Goal: Check status: Check status

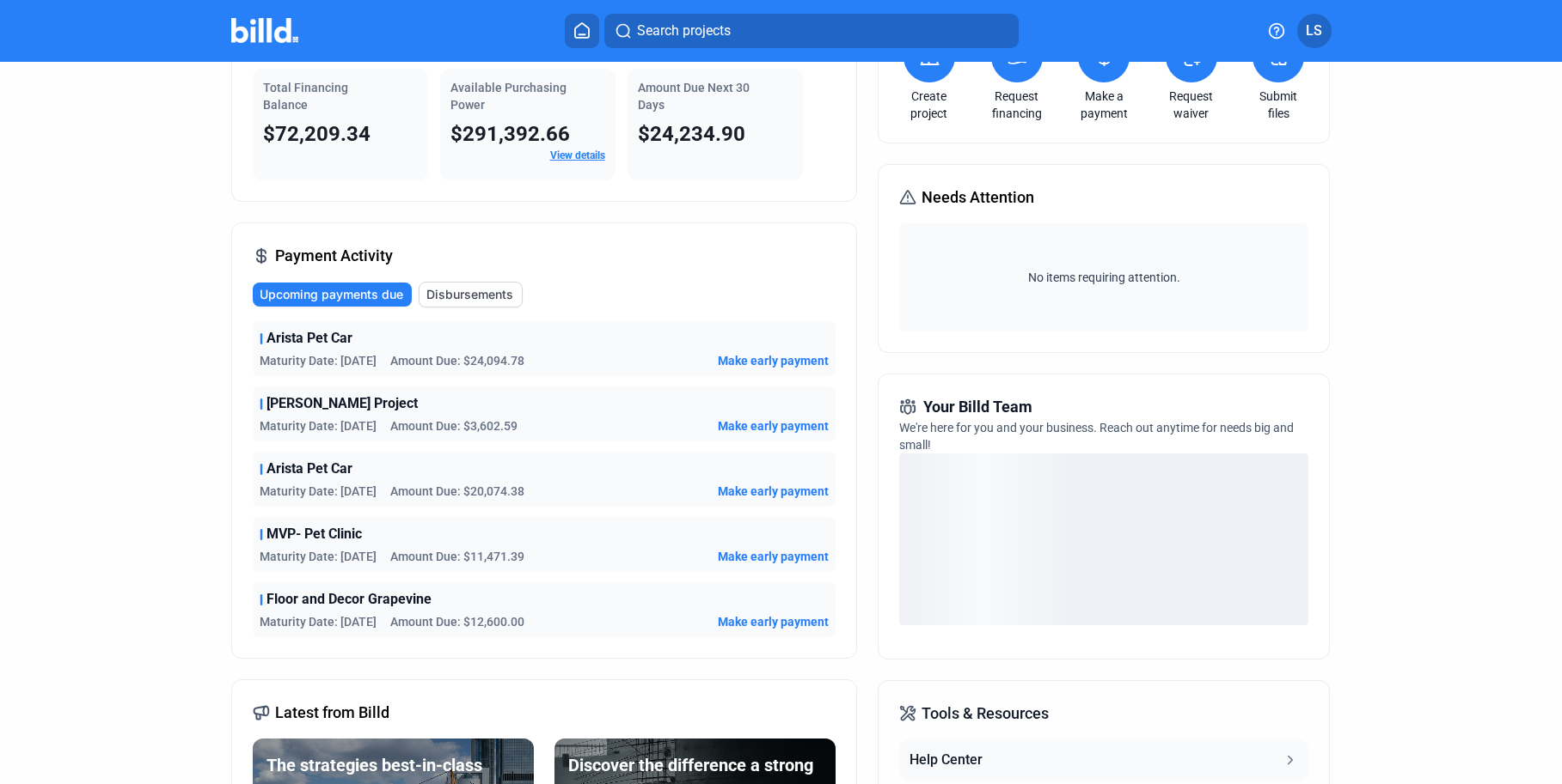
scroll to position [121, 0]
click at [345, 515] on div "Arista Pet Car Maturity Date: [DATE] Amount Due: $24,094.78 Make early payment …" at bounding box center [544, 478] width 583 height 317
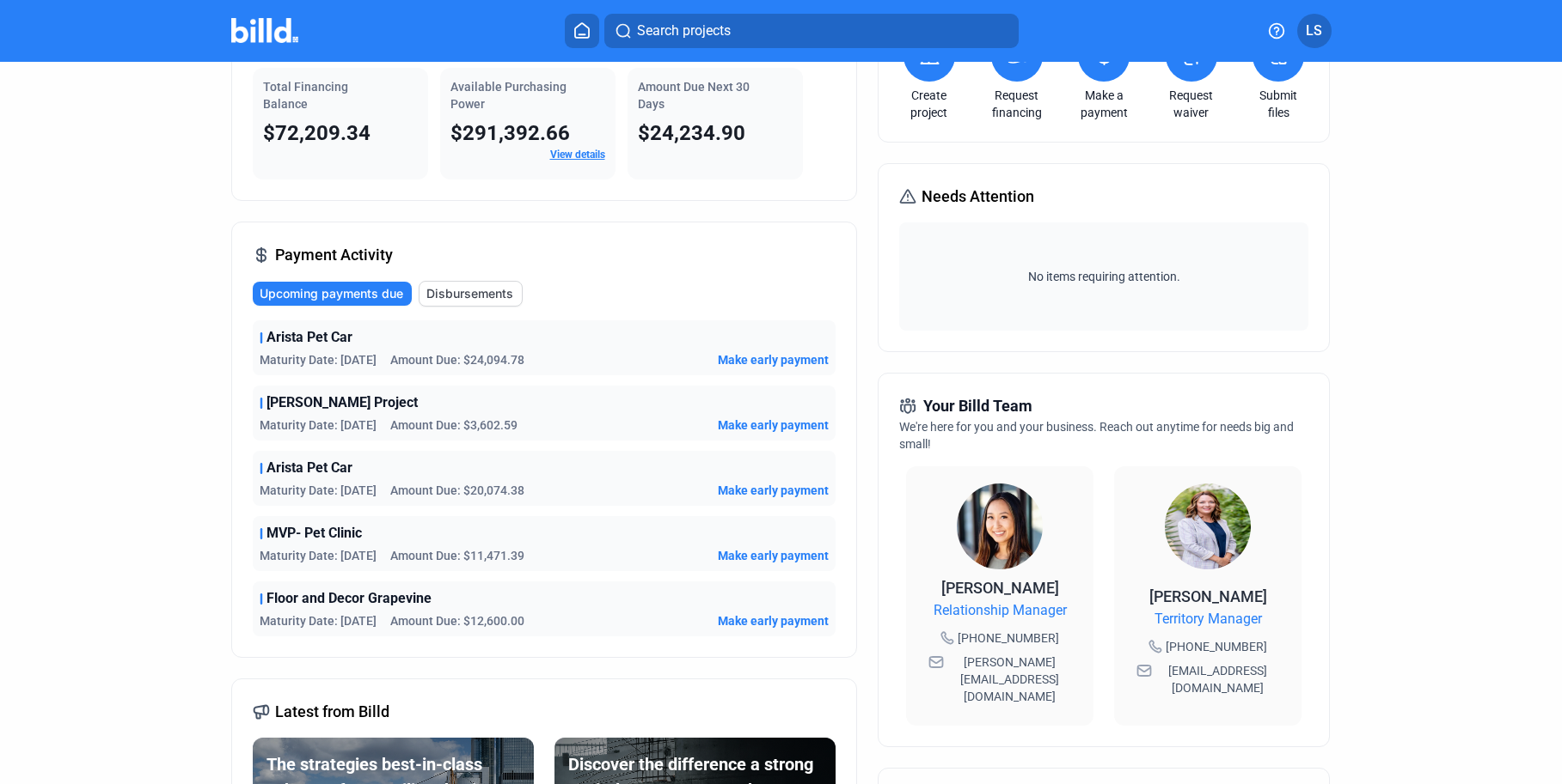
click at [584, 399] on div "[PERSON_NAME] Project" at bounding box center [544, 402] width 569 height 21
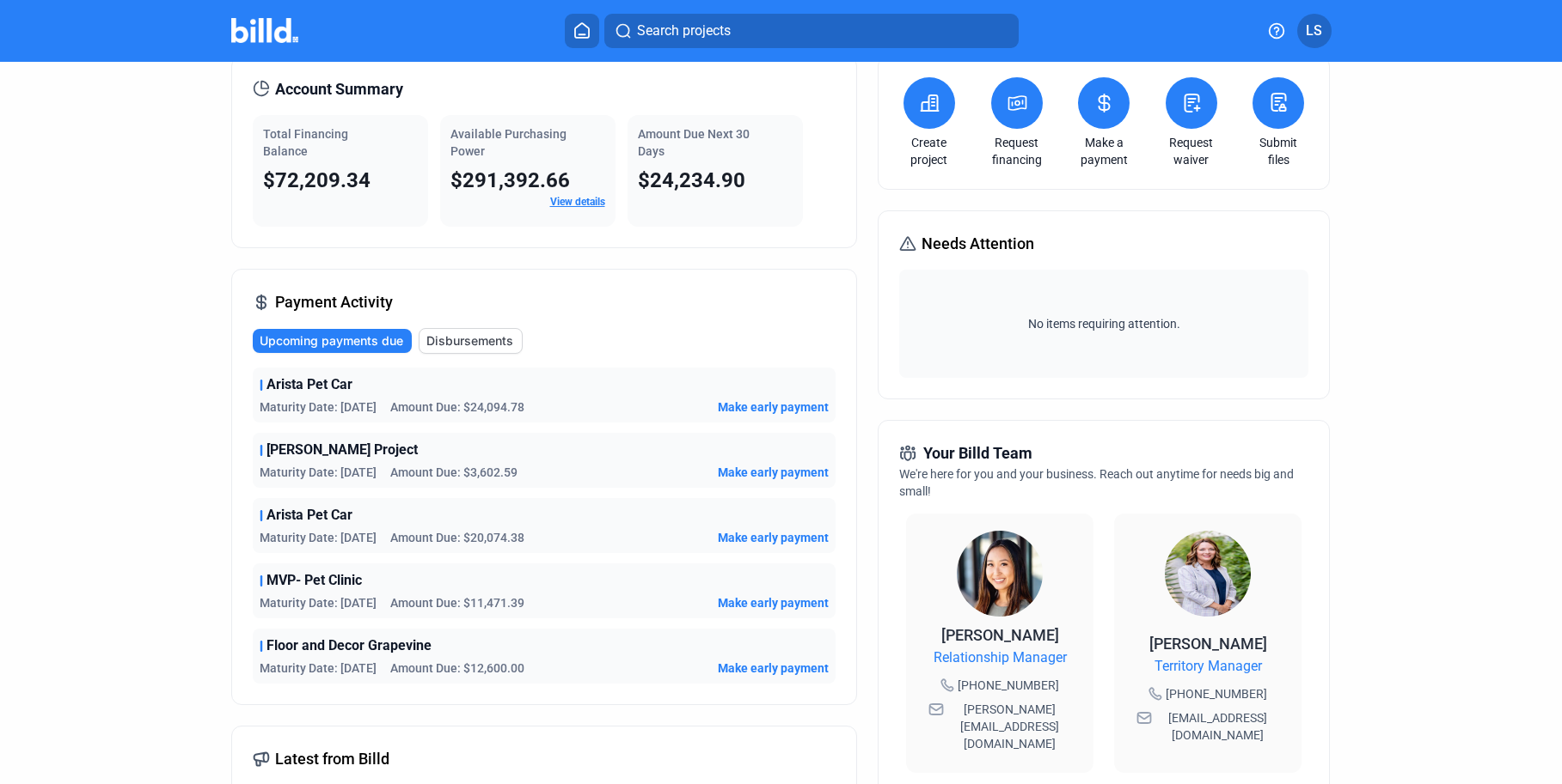
scroll to position [73, 0]
click at [282, 467] on span "Maturity Date: [DATE]" at bounding box center [318, 472] width 116 height 17
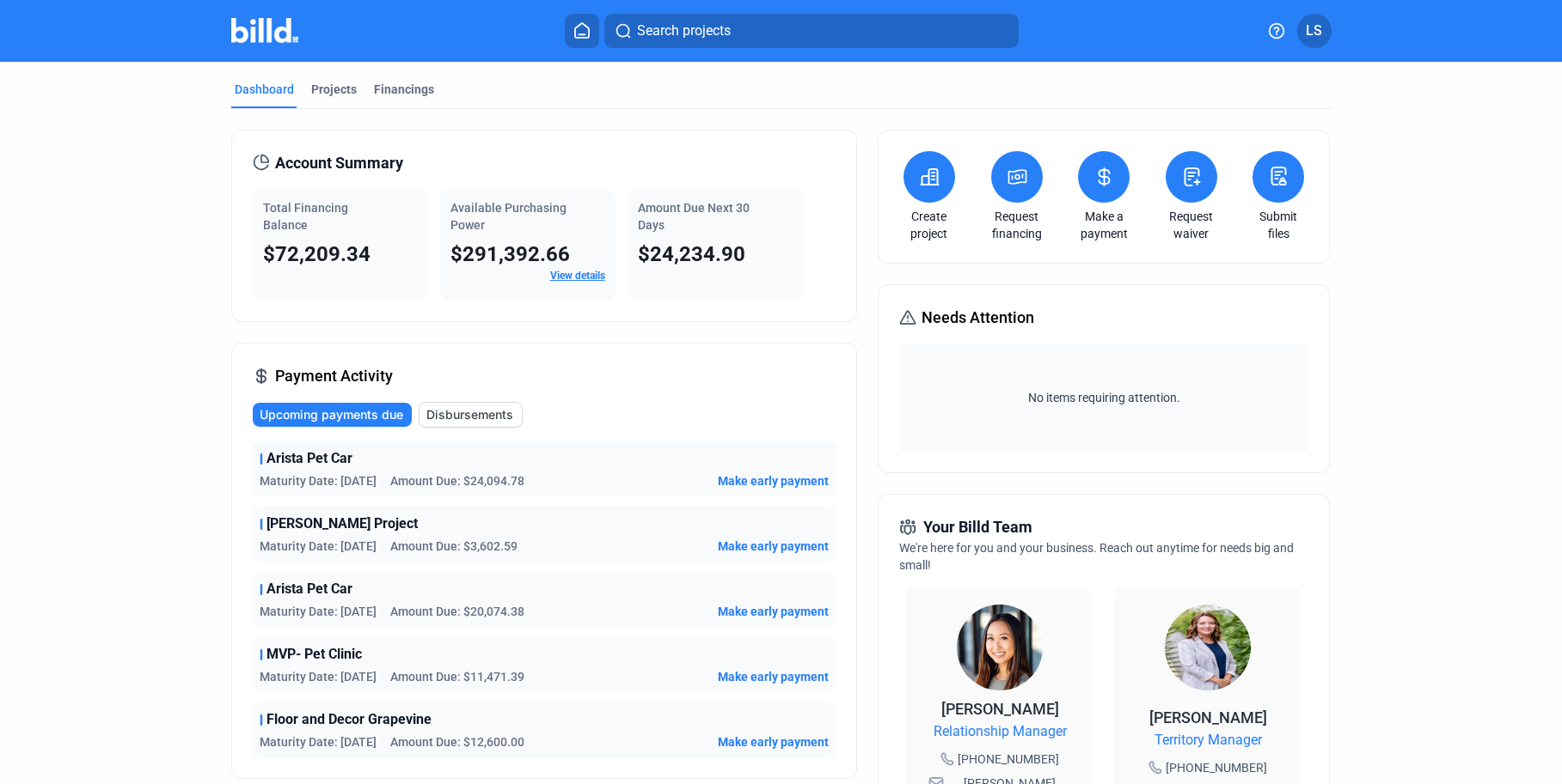
scroll to position [3, 0]
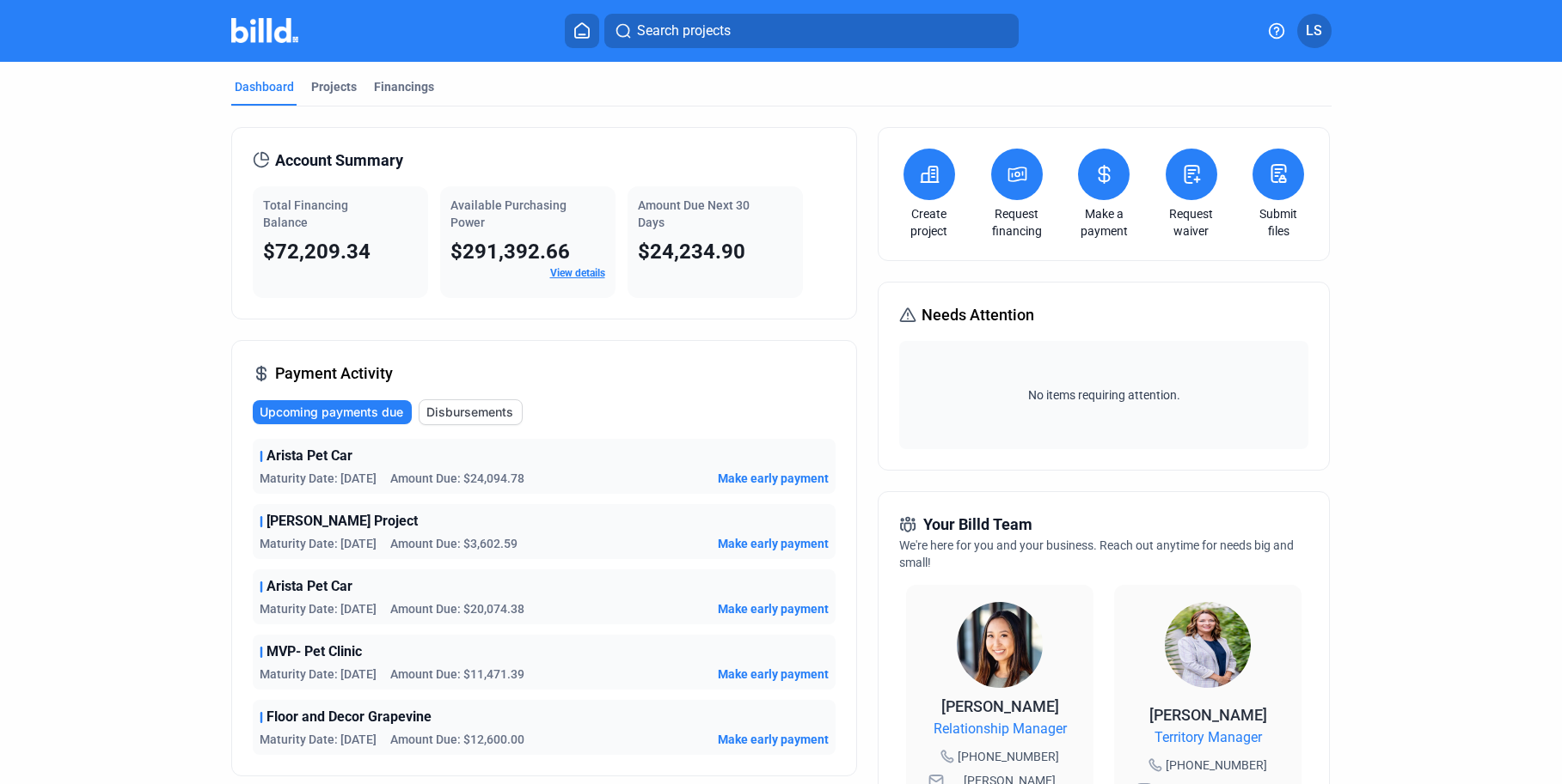
click at [303, 542] on span "Maturity Date: [DATE]" at bounding box center [318, 543] width 116 height 17
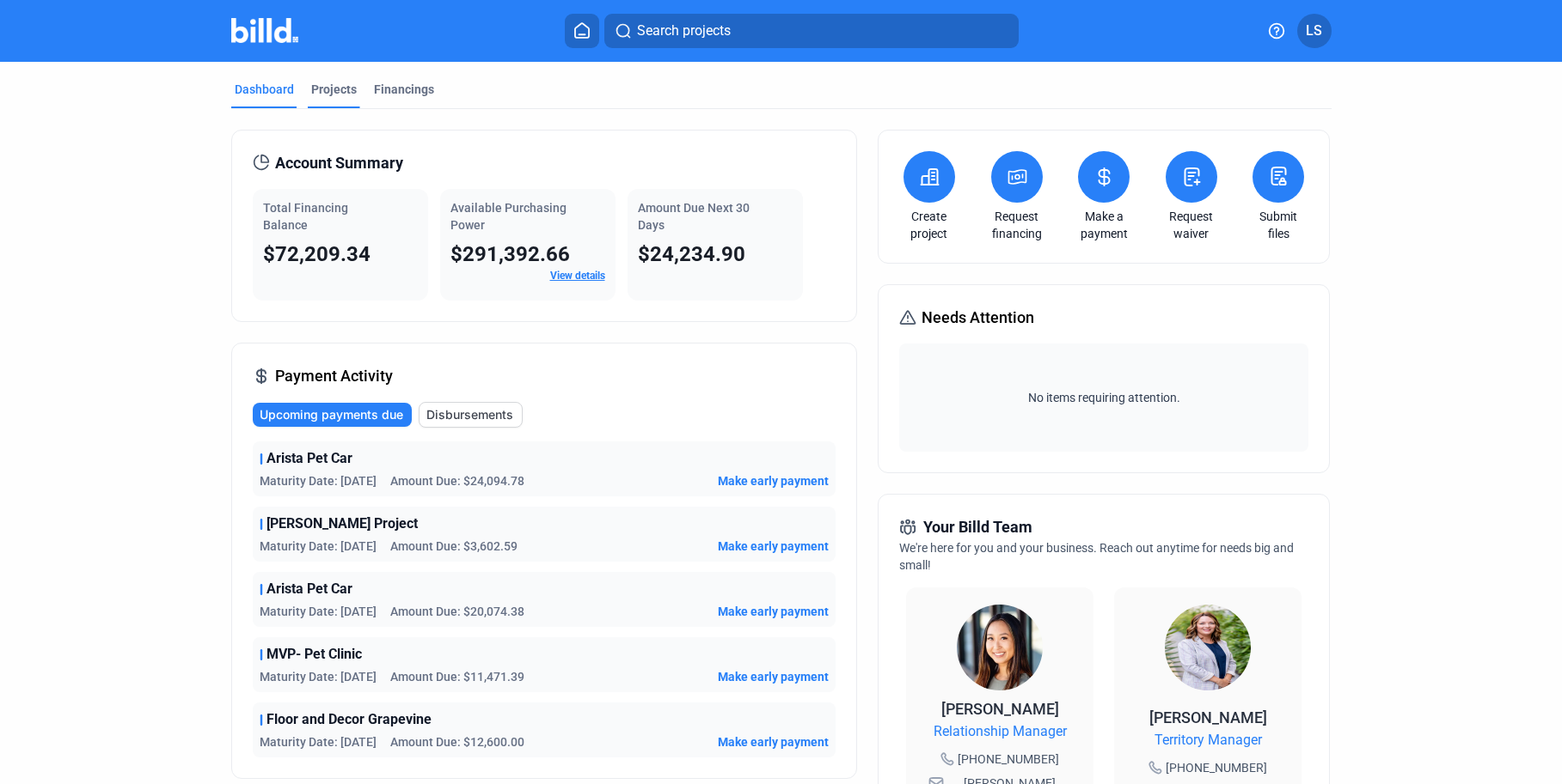
click at [332, 91] on div "Projects" at bounding box center [334, 89] width 45 height 17
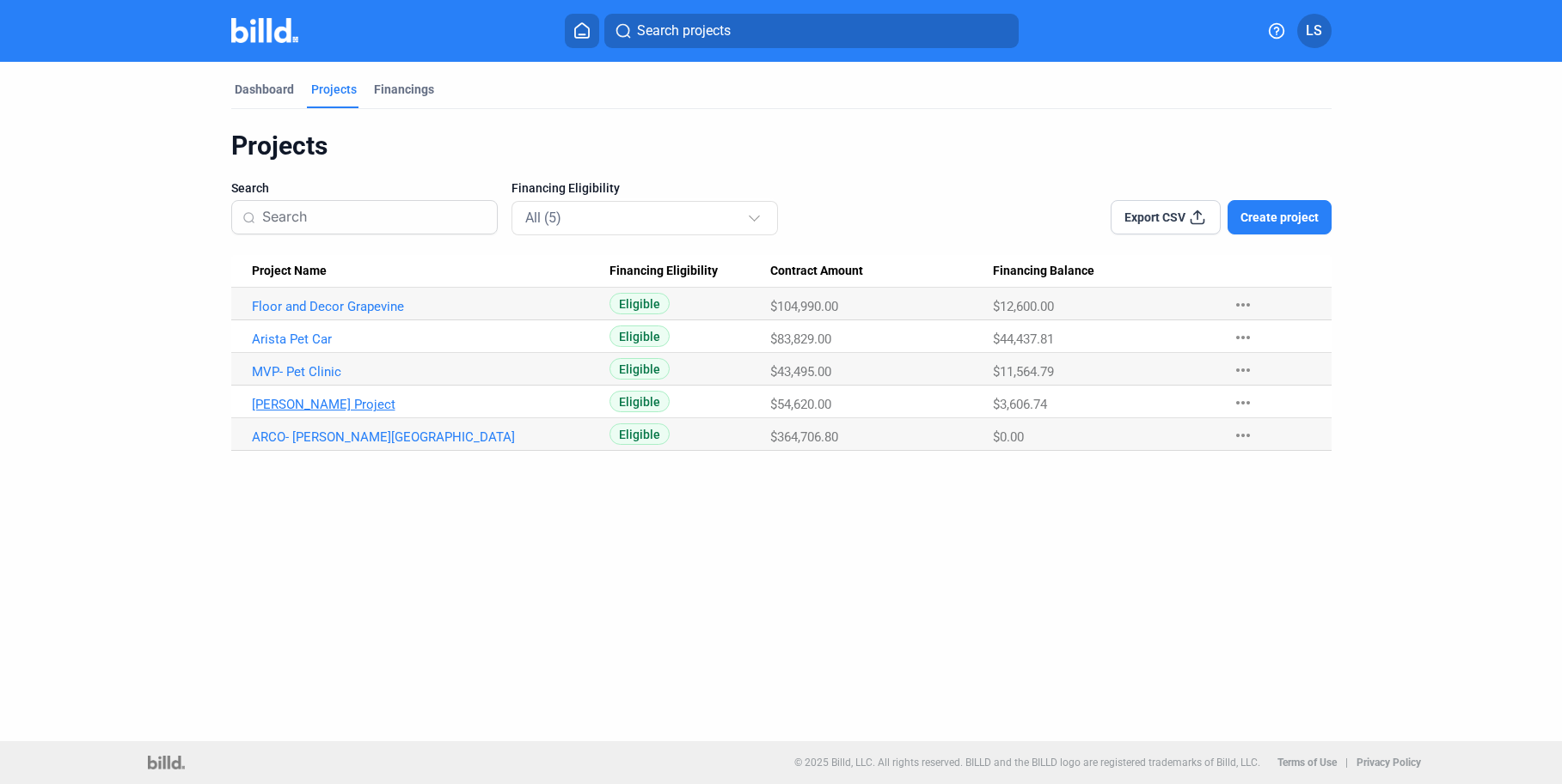
click at [301, 409] on link "[PERSON_NAME] Project" at bounding box center [430, 404] width 358 height 16
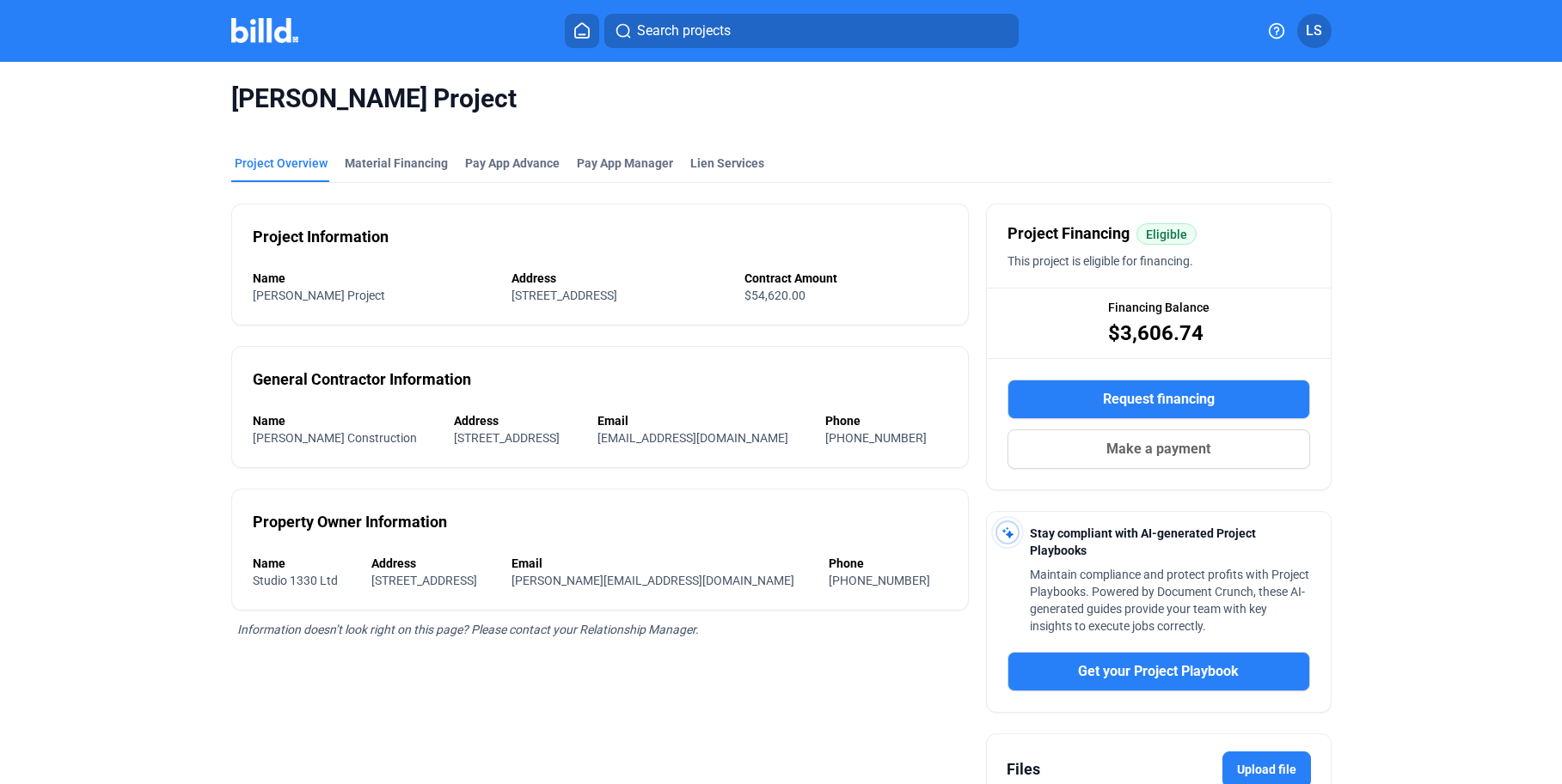
drag, startPoint x: 1101, startPoint y: 325, endPoint x: 1211, endPoint y: 333, distance: 110.3
click at [1211, 333] on div "Financing Balance $3,606.74" at bounding box center [1158, 323] width 343 height 69
click at [477, 575] on span "[STREET_ADDRESS]" at bounding box center [423, 581] width 106 height 14
click at [403, 159] on div "Material Financing" at bounding box center [396, 163] width 104 height 17
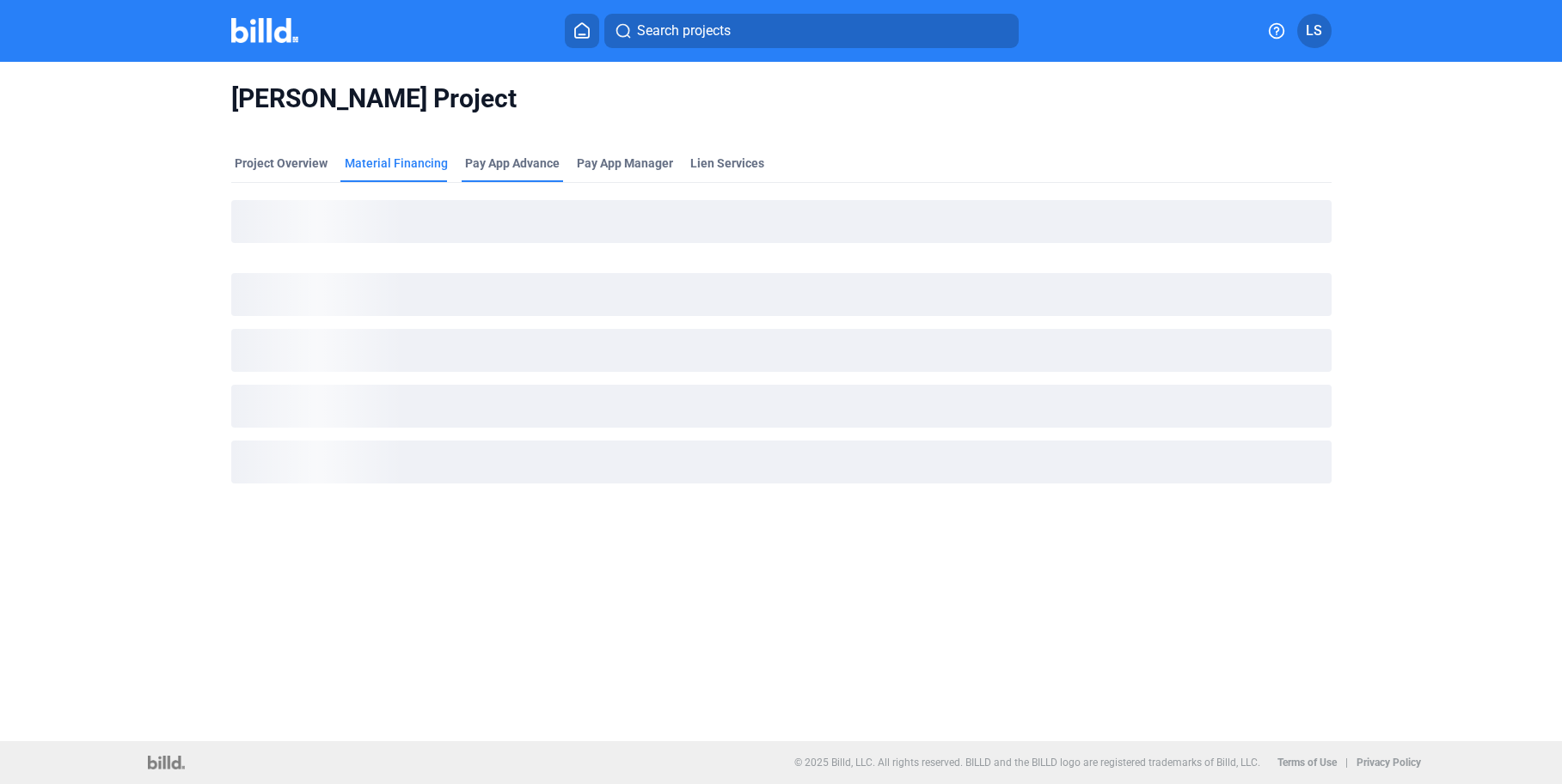
click at [507, 166] on div "Pay App Advance" at bounding box center [512, 163] width 95 height 17
click at [292, 164] on div "Project Overview" at bounding box center [281, 163] width 93 height 17
